Goal: Obtain resource: Download file/media

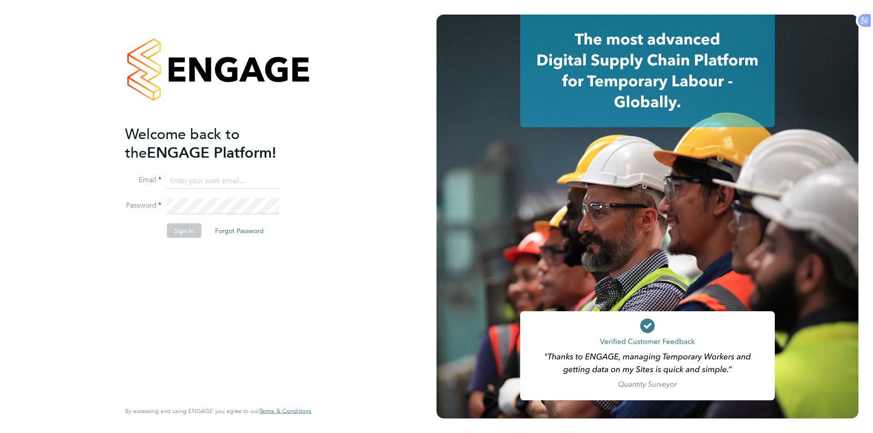
type input "Azmat@loyalreliance.co.uk"
click at [181, 231] on button "Sign In" at bounding box center [184, 231] width 35 height 15
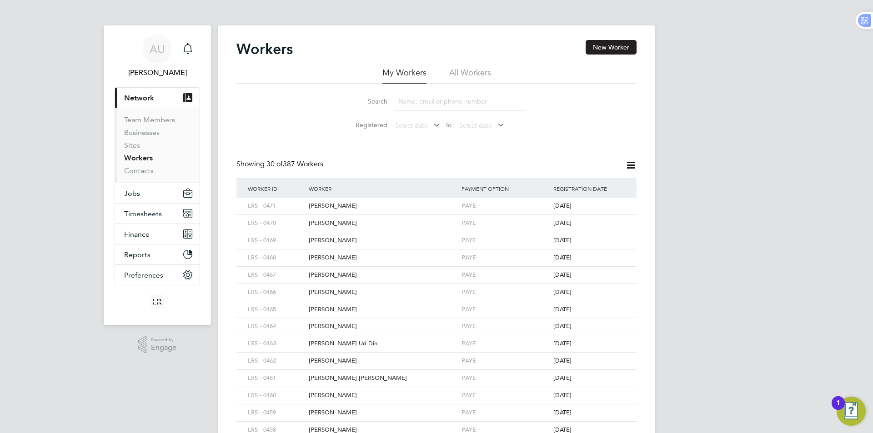
click at [422, 102] on input at bounding box center [460, 102] width 133 height 18
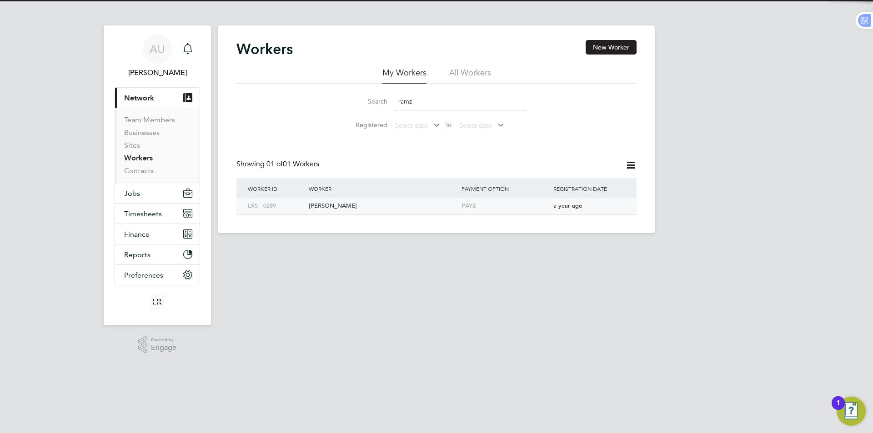
click at [350, 207] on div "[PERSON_NAME]" at bounding box center [382, 206] width 153 height 17
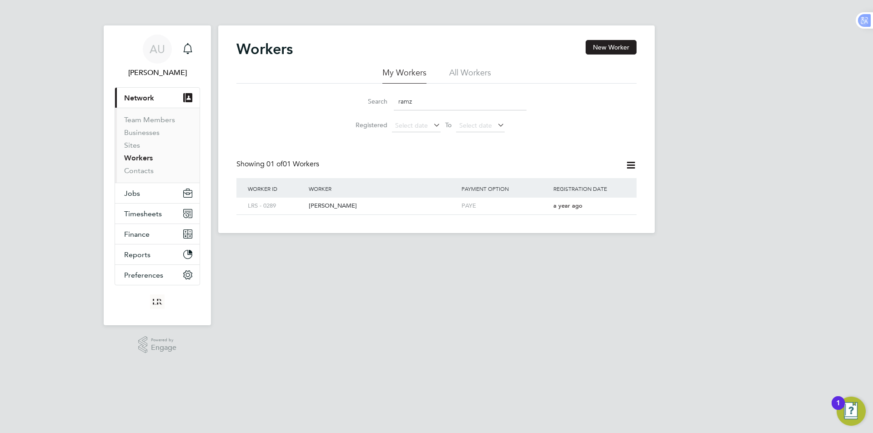
click at [437, 105] on input "ramz" at bounding box center [460, 102] width 133 height 18
type input "zain"
click at [349, 206] on div "Zain Ul Abidin" at bounding box center [382, 206] width 153 height 17
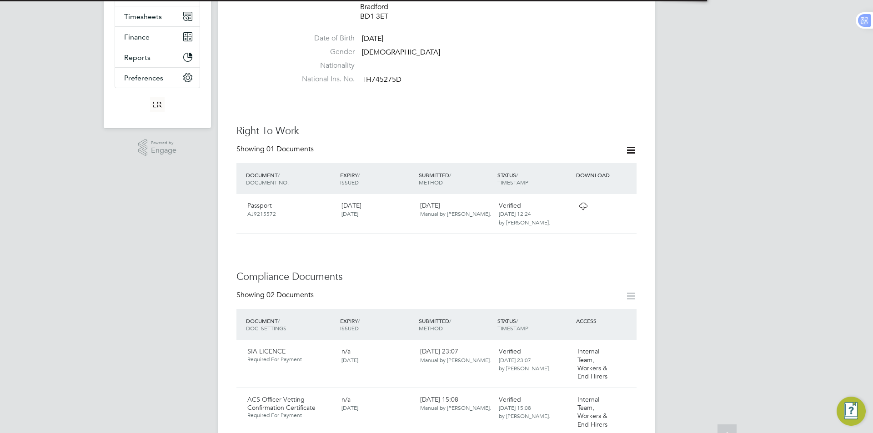
scroll to position [273, 0]
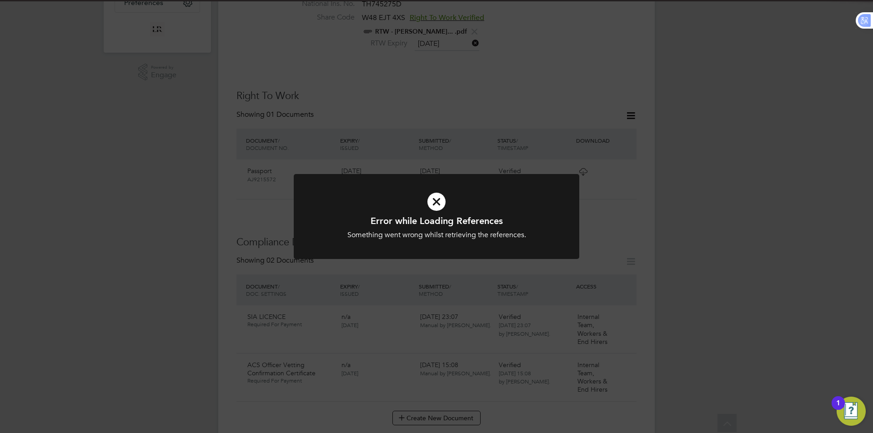
click at [618, 348] on div "Error while Loading References Something went wrong whilst retrieving the refer…" at bounding box center [436, 216] width 873 height 433
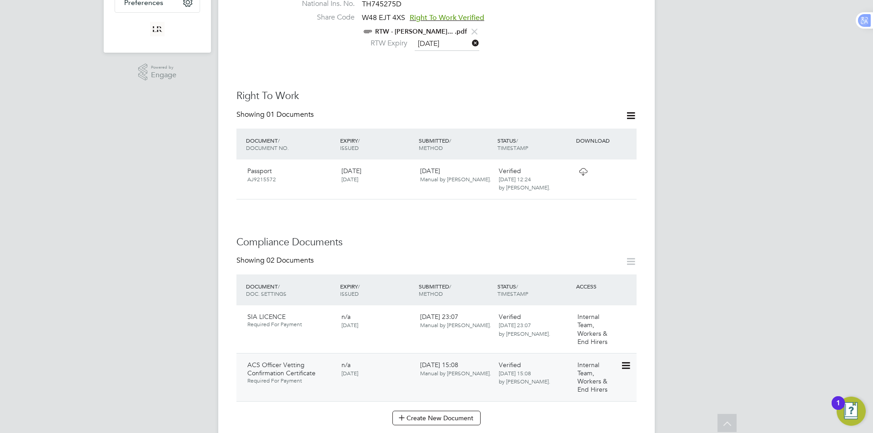
click at [627, 361] on icon at bounding box center [625, 366] width 9 height 11
click at [595, 388] on li "Download Document" at bounding box center [593, 391] width 72 height 13
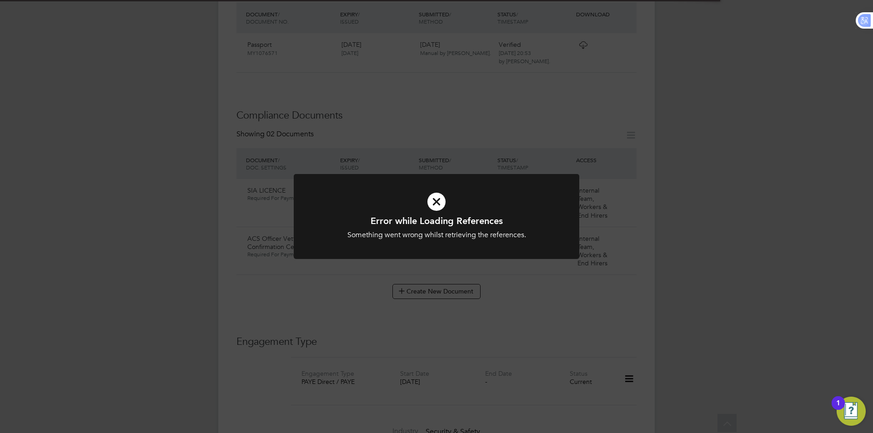
scroll to position [409, 0]
click at [668, 255] on div "Error while Loading References Something went wrong whilst retrieving the refer…" at bounding box center [436, 216] width 873 height 433
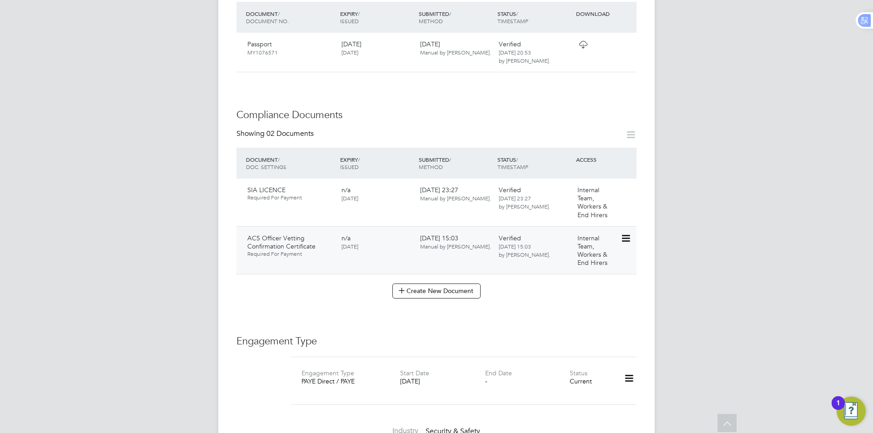
click at [629, 237] on icon at bounding box center [625, 238] width 9 height 11
click at [597, 274] on li "Download Document" at bounding box center [593, 273] width 72 height 13
